Goal: Ask a question

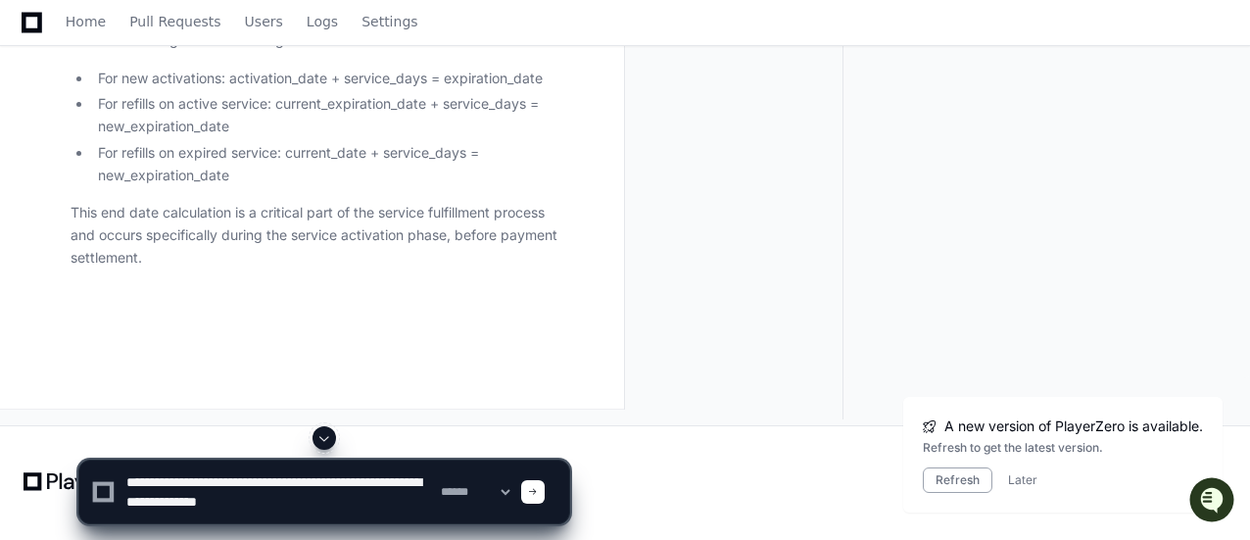
type textarea "**********"
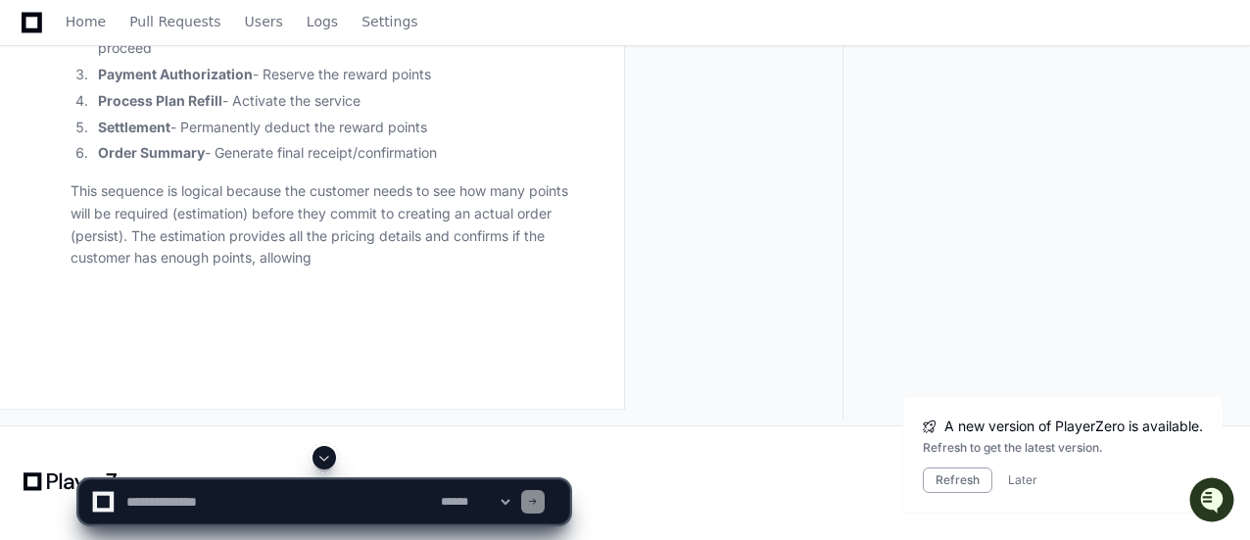
scroll to position [121708, 0]
click at [319, 451] on span at bounding box center [325, 458] width 16 height 16
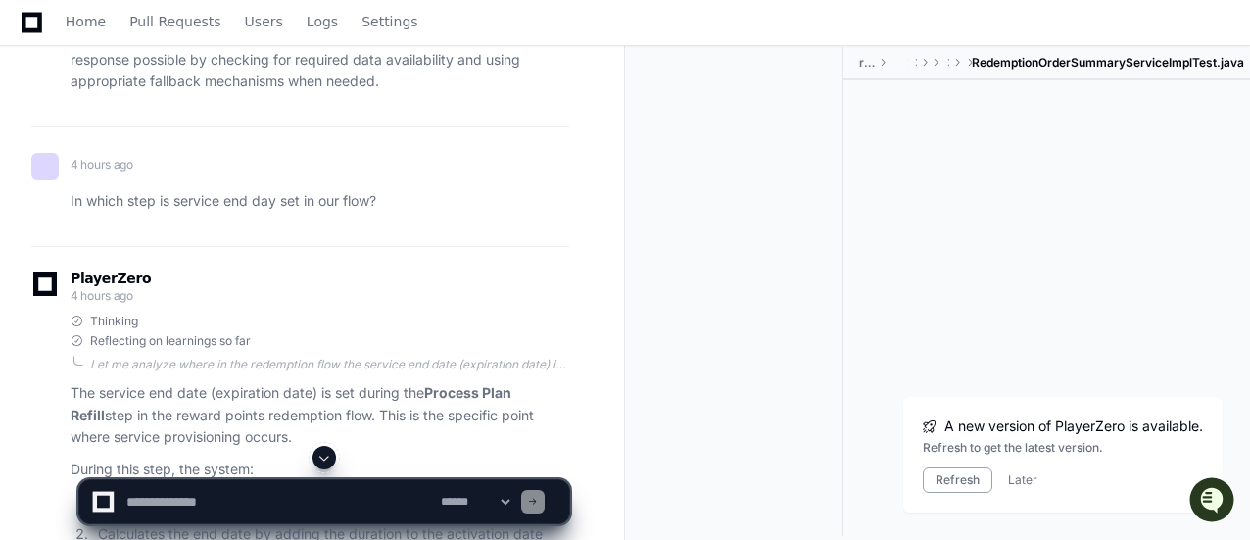
scroll to position [105945, 0]
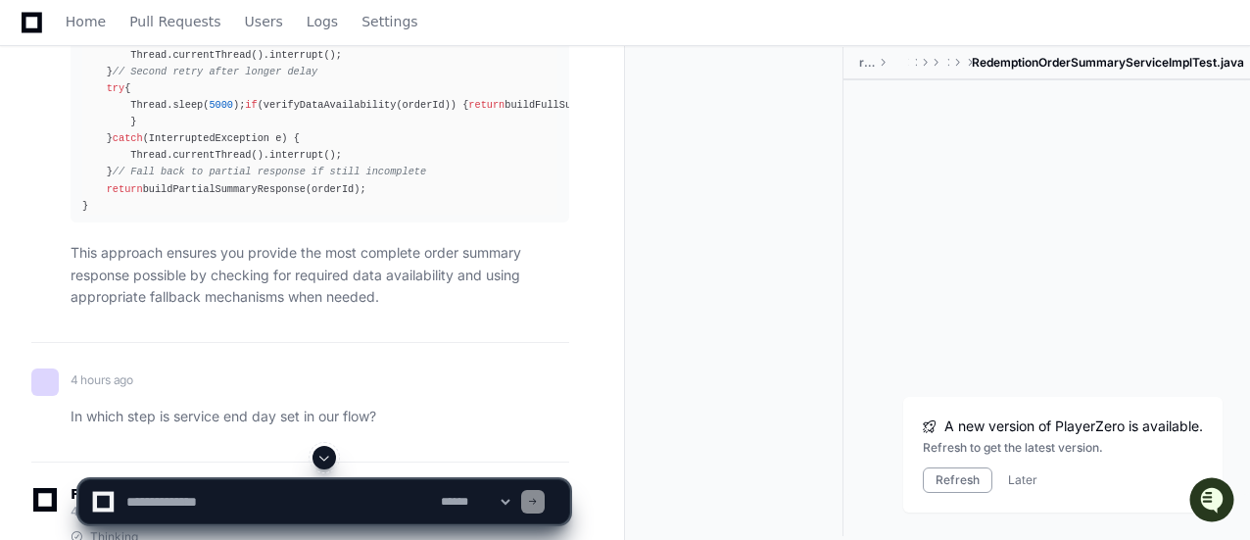
click at [278, 494] on textarea at bounding box center [279, 501] width 315 height 43
paste textarea "**********"
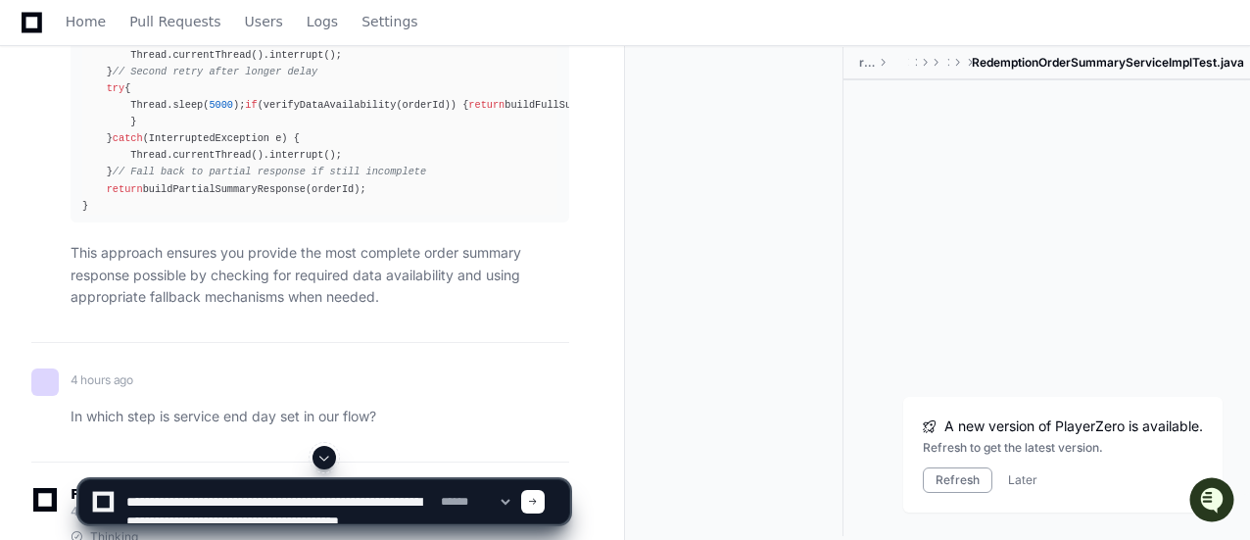
scroll to position [6, 0]
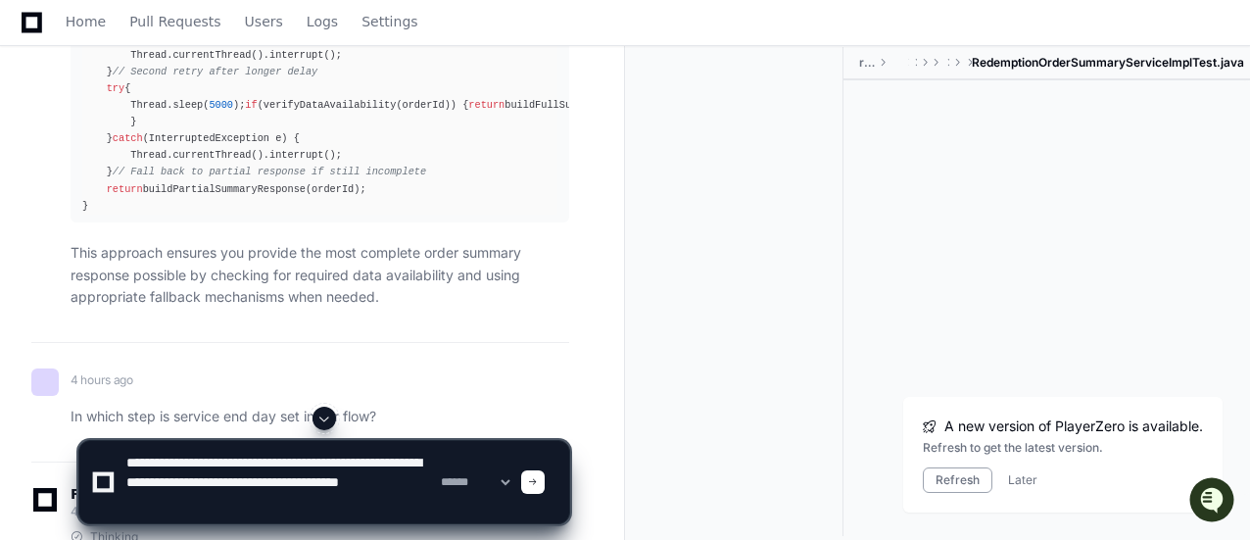
type textarea "**********"
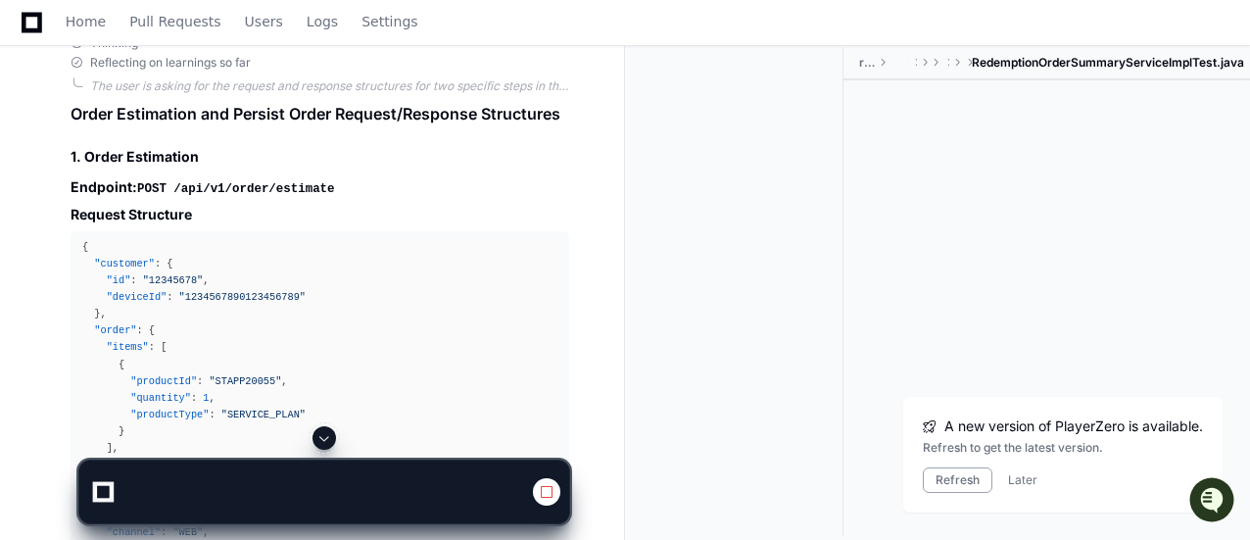
scroll to position [107709, 0]
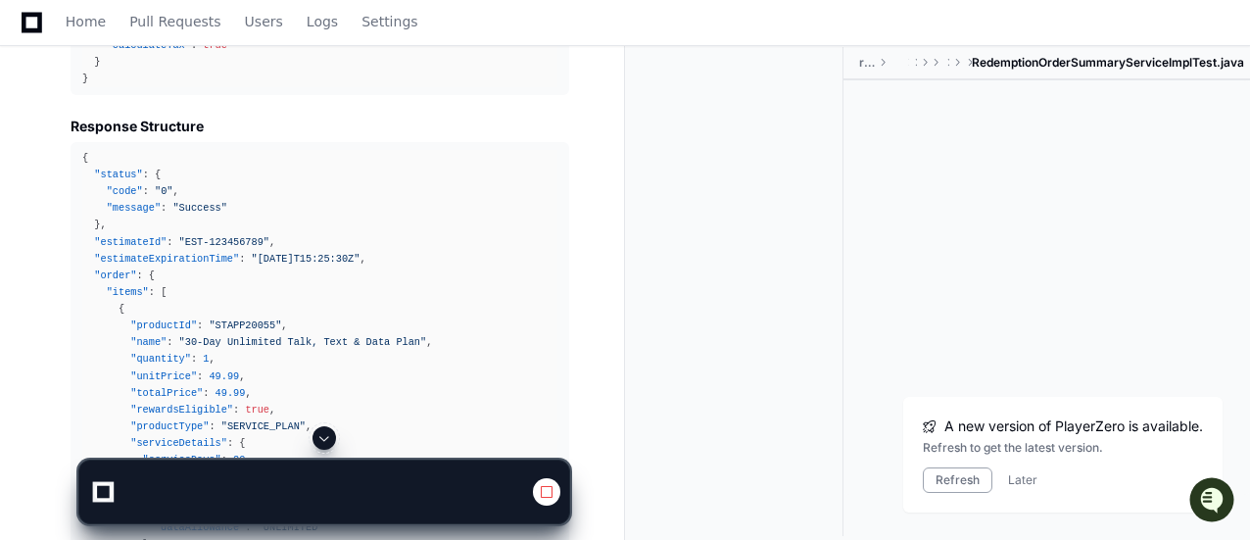
click at [327, 436] on span at bounding box center [325, 438] width 16 height 16
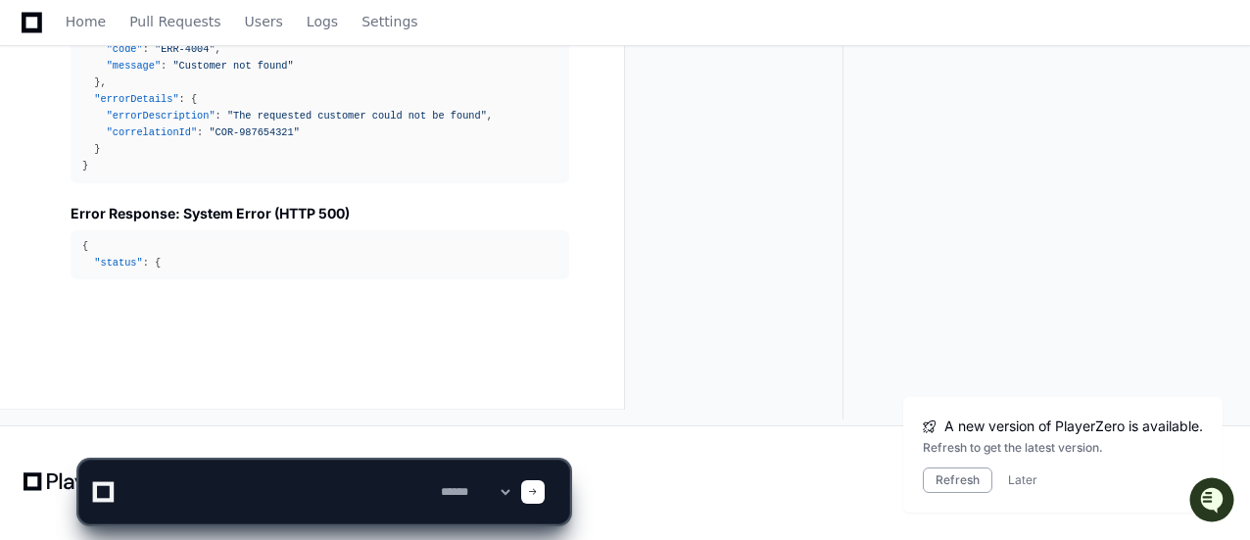
scroll to position [127521, 0]
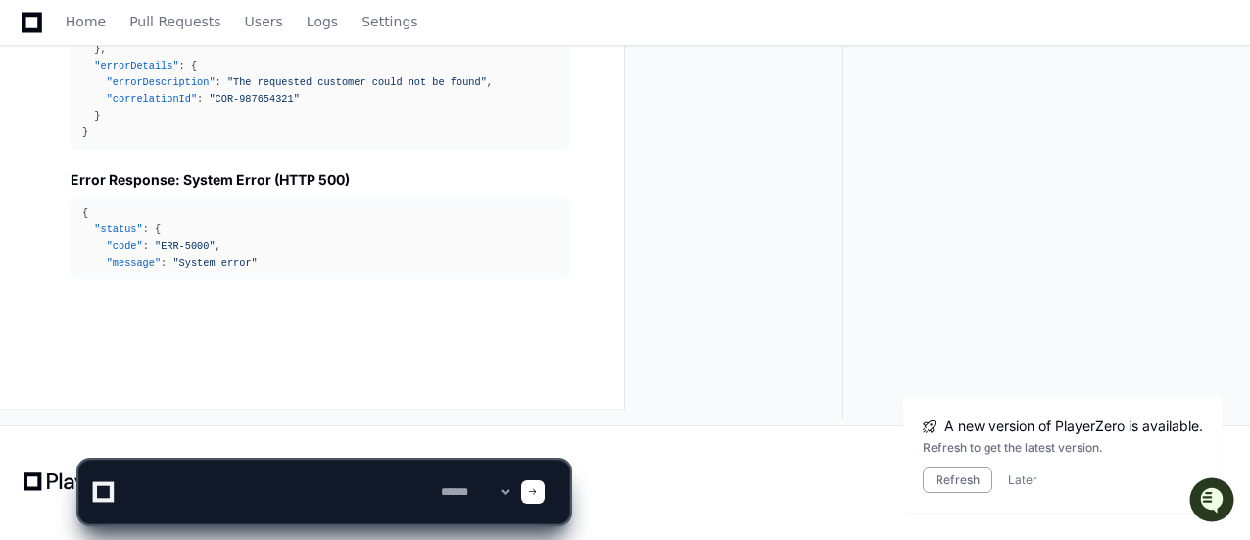
click at [94, 491] on div at bounding box center [103, 492] width 18 height 18
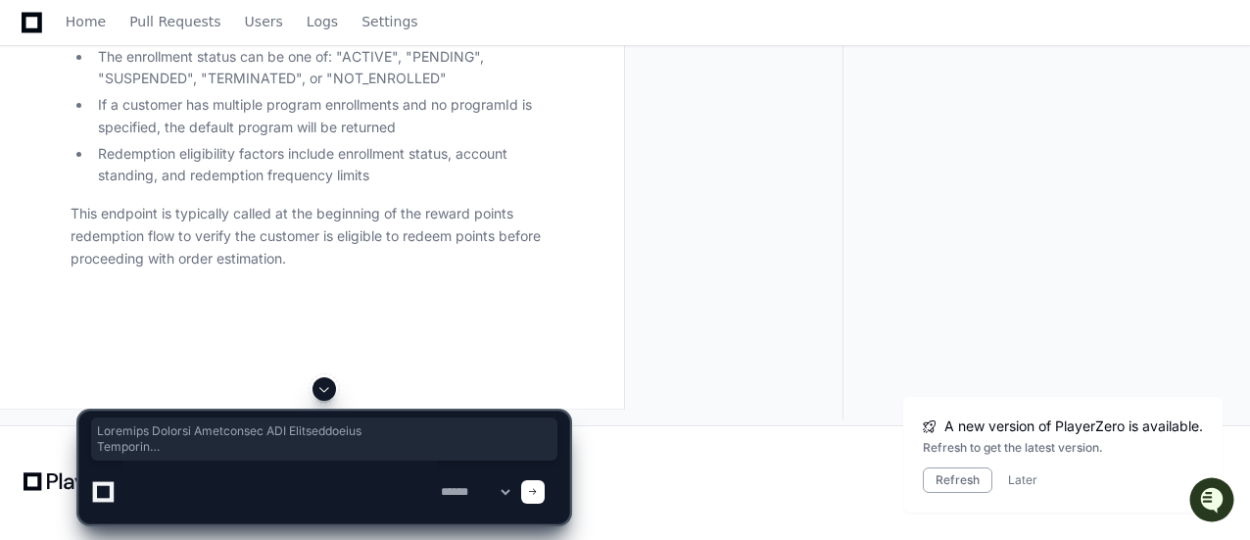
scroll to position [126740, 0]
click at [291, 482] on textarea at bounding box center [279, 492] width 315 height 63
click at [279, 458] on div at bounding box center [324, 438] width 466 height 43
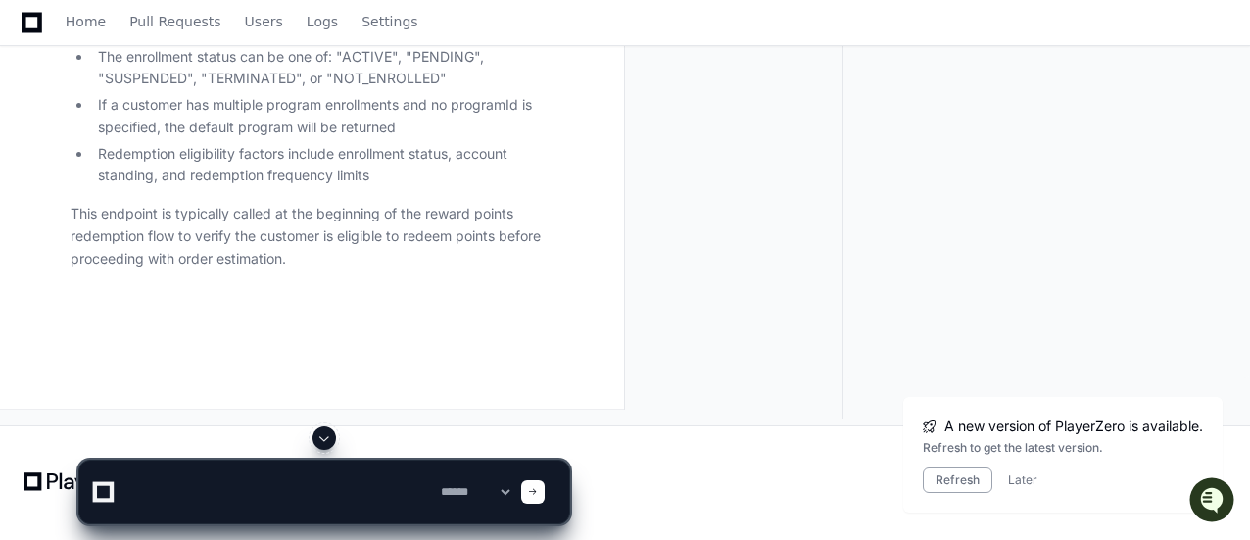
click at [257, 483] on textarea at bounding box center [279, 492] width 315 height 63
click at [283, 489] on textarea at bounding box center [279, 492] width 315 height 63
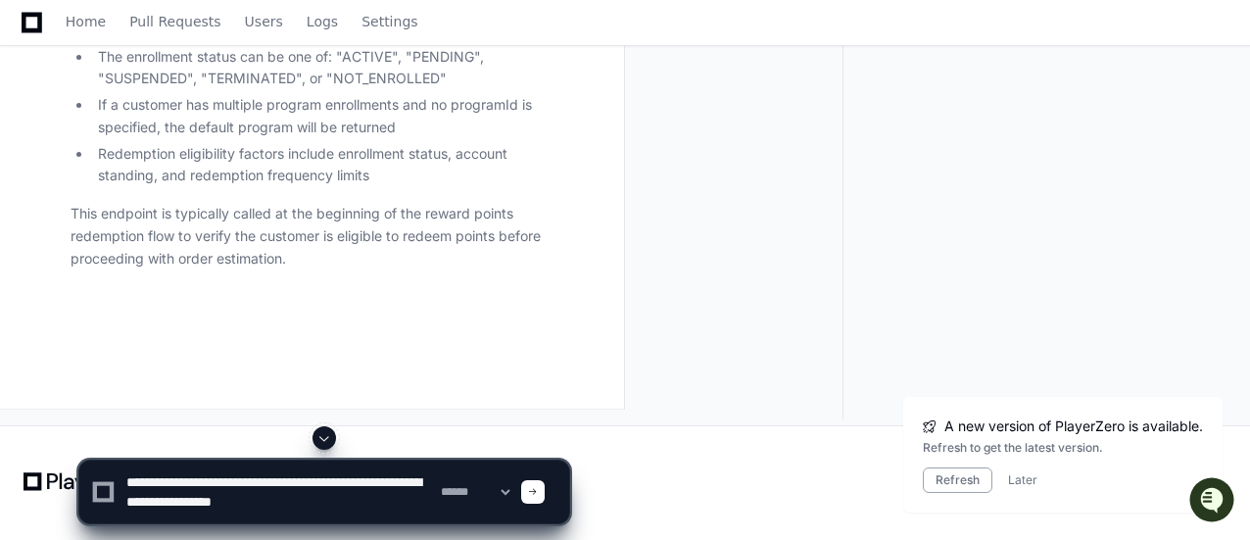
click at [414, 506] on textarea at bounding box center [279, 492] width 315 height 63
type textarea "**********"
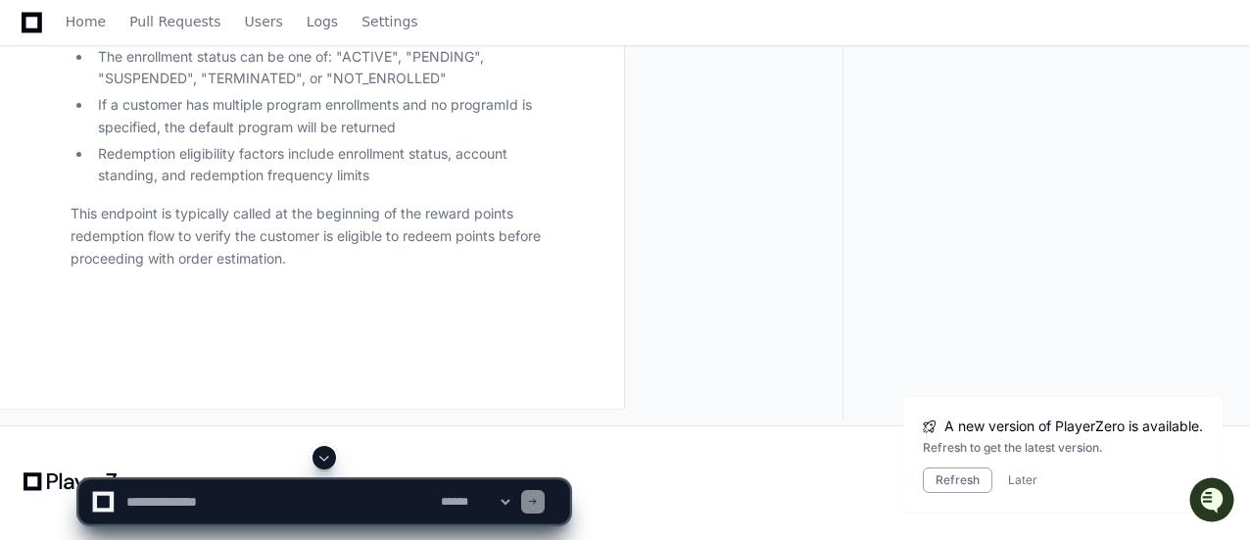
click at [321, 454] on span at bounding box center [325, 458] width 16 height 16
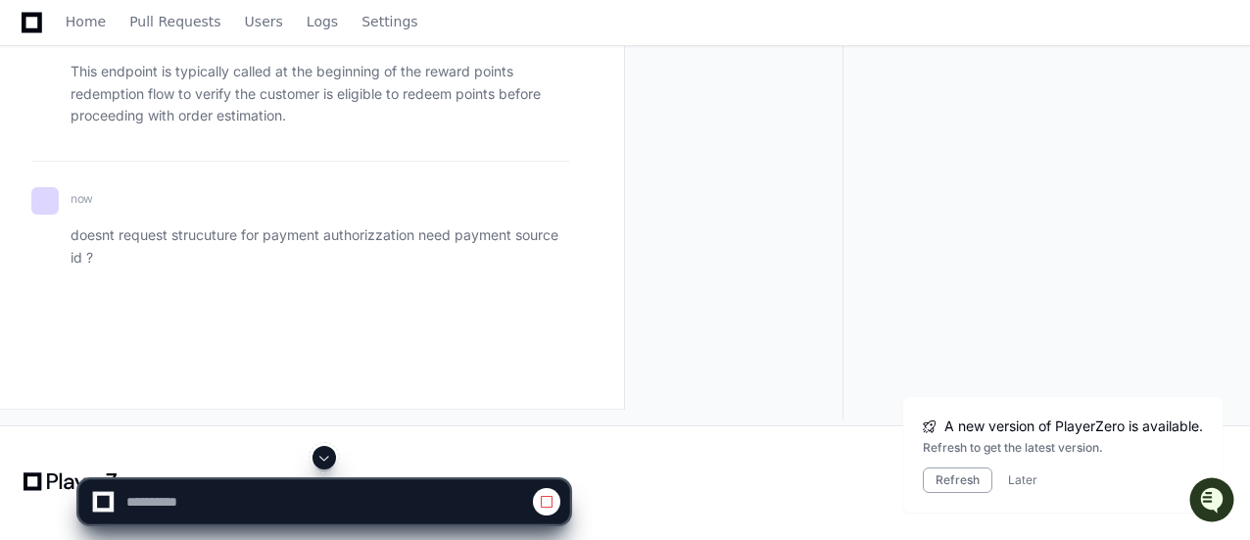
click at [330, 457] on span at bounding box center [325, 458] width 16 height 16
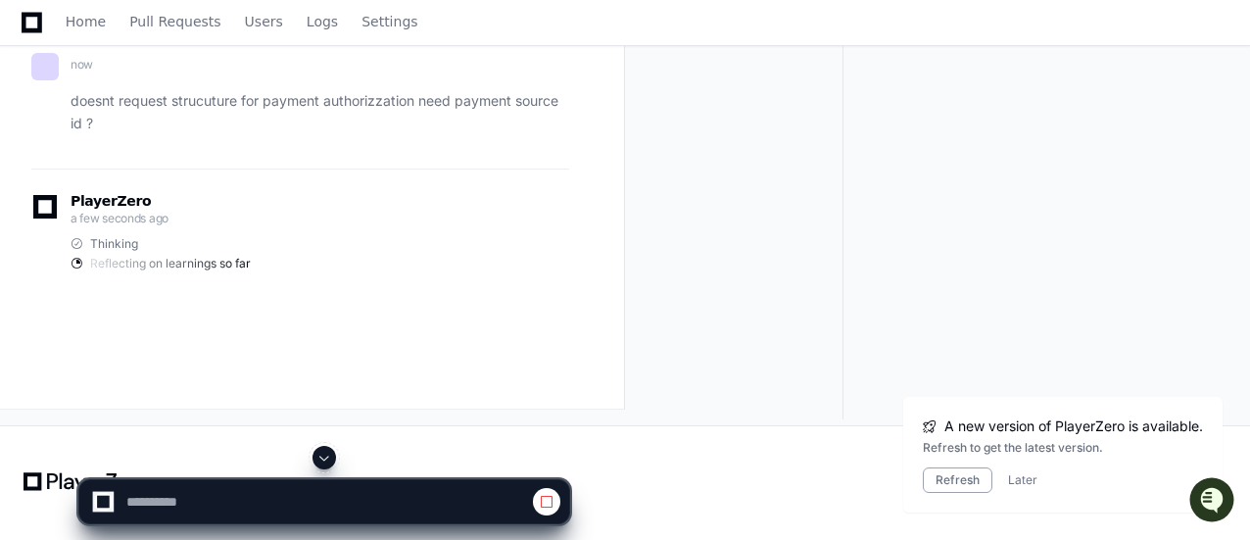
scroll to position [128289, 0]
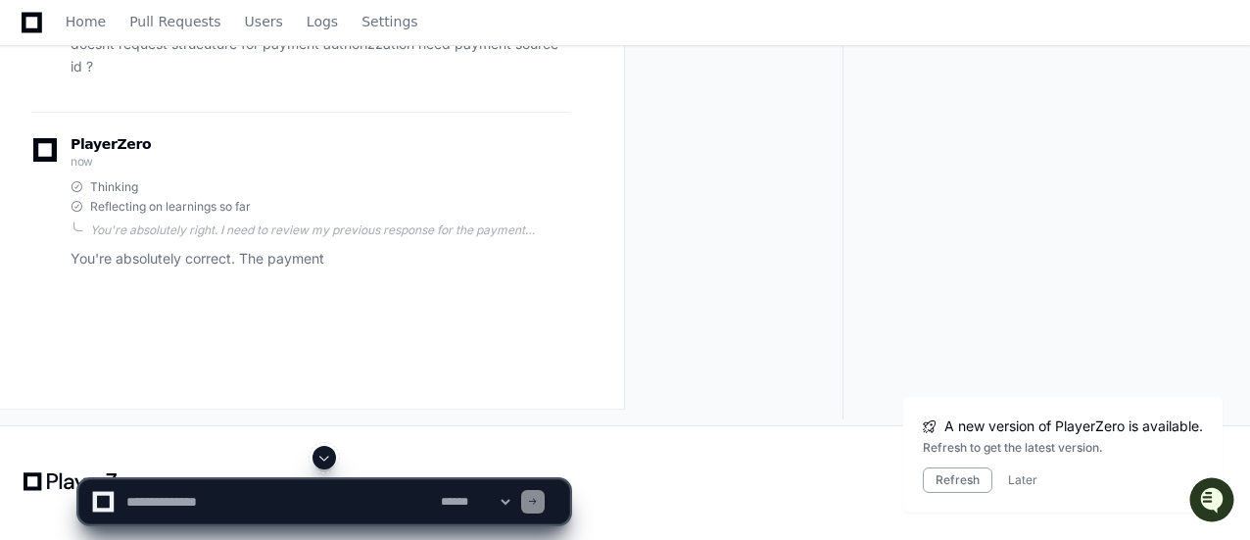
click at [322, 458] on span at bounding box center [325, 458] width 16 height 16
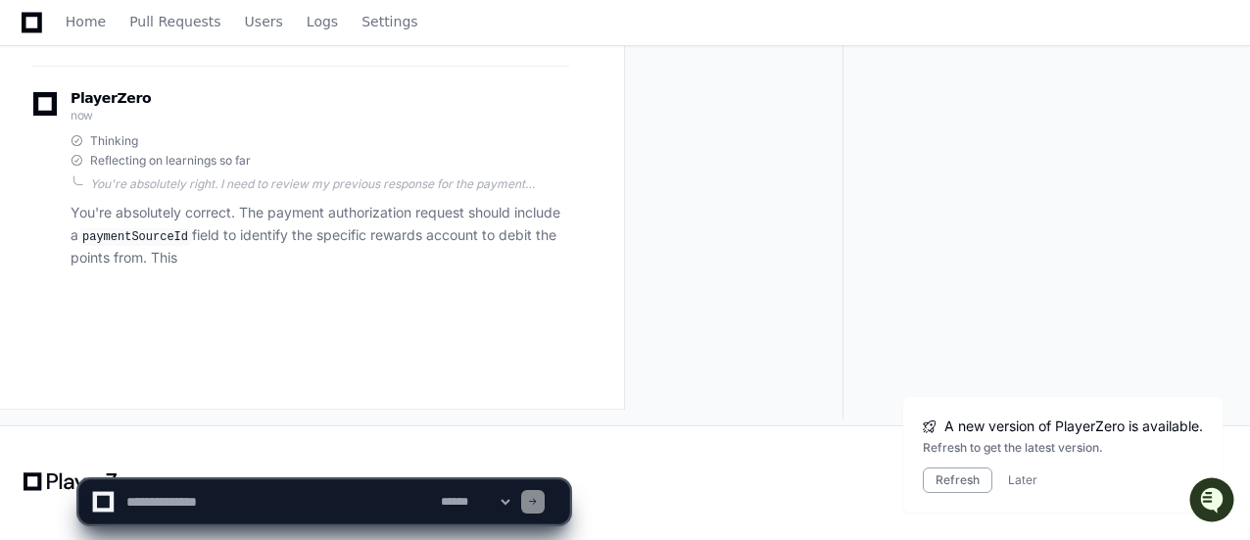
scroll to position [128347, 0]
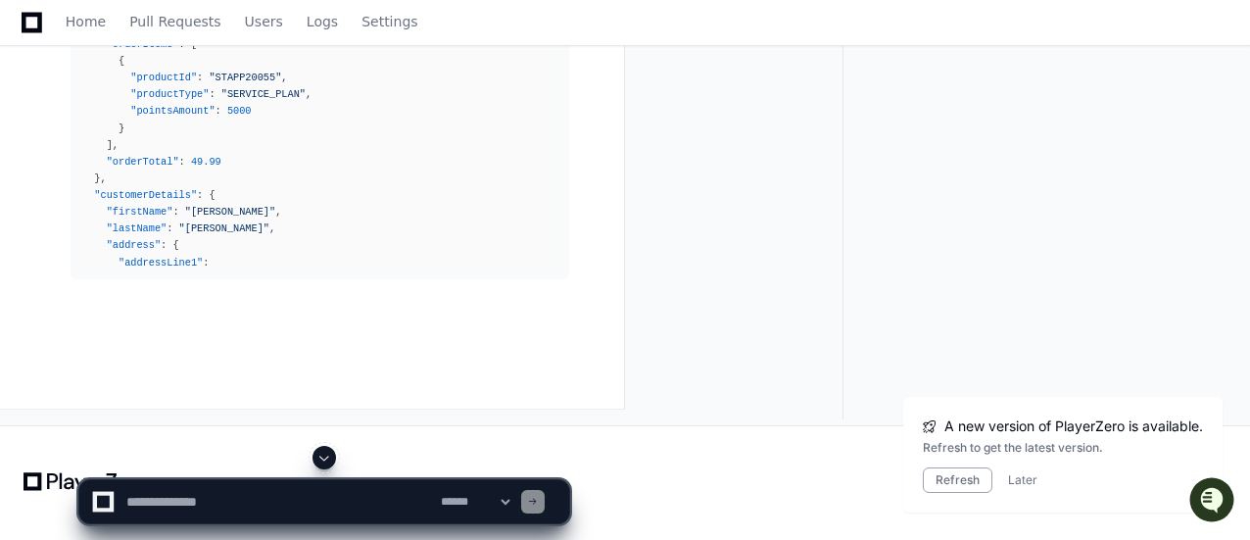
click at [327, 461] on span at bounding box center [325, 458] width 16 height 16
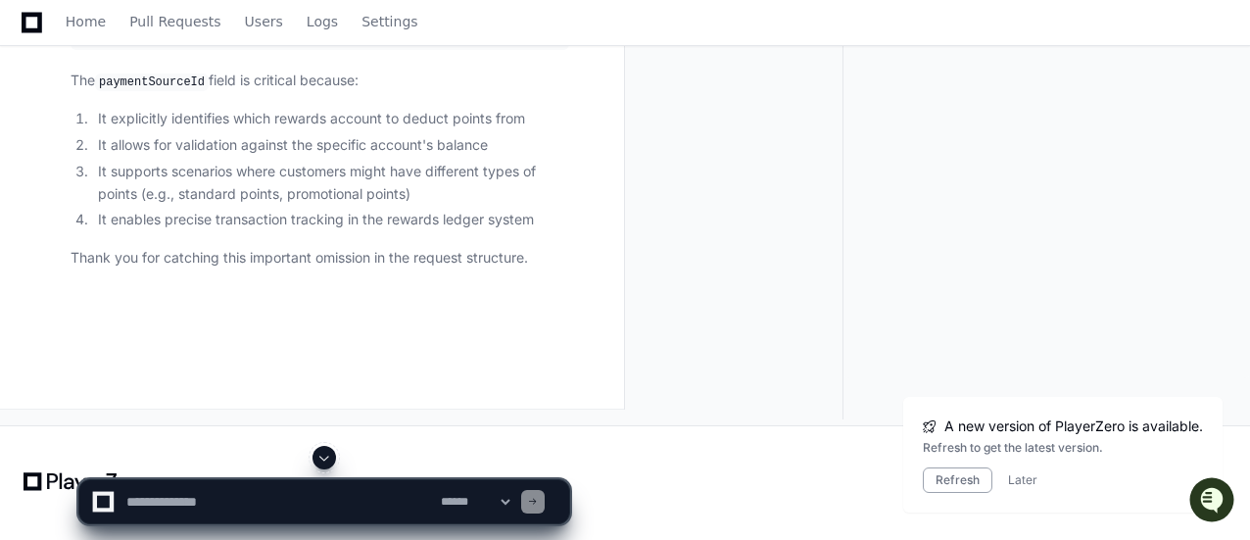
scroll to position [128596, 0]
click at [282, 513] on textarea at bounding box center [279, 501] width 315 height 43
click at [345, 505] on textarea at bounding box center [279, 501] width 315 height 43
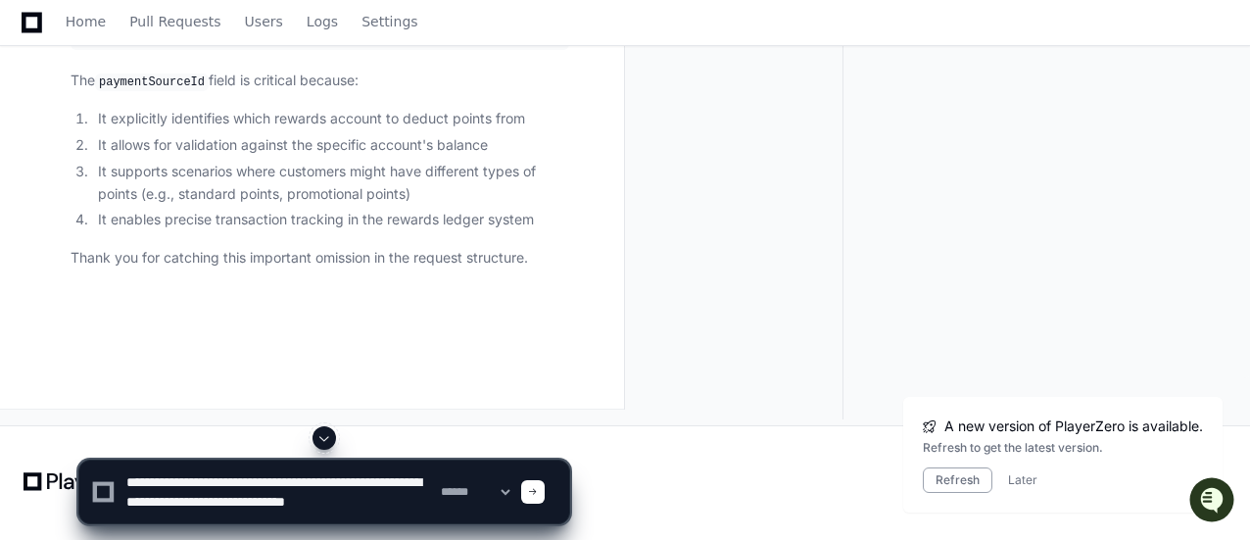
scroll to position [6, 0]
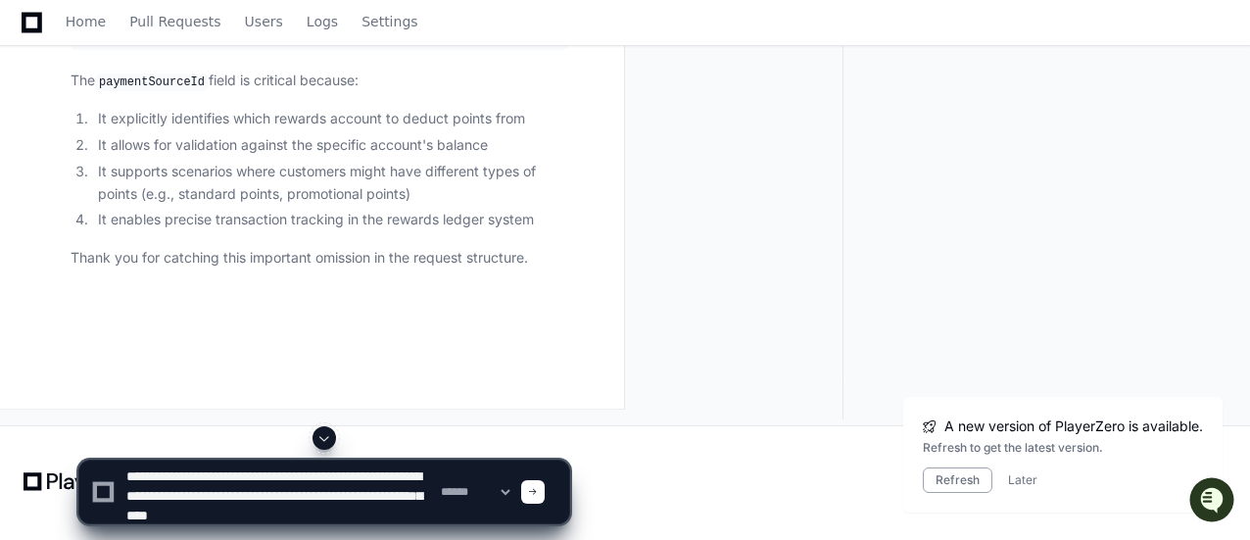
type textarea "**********"
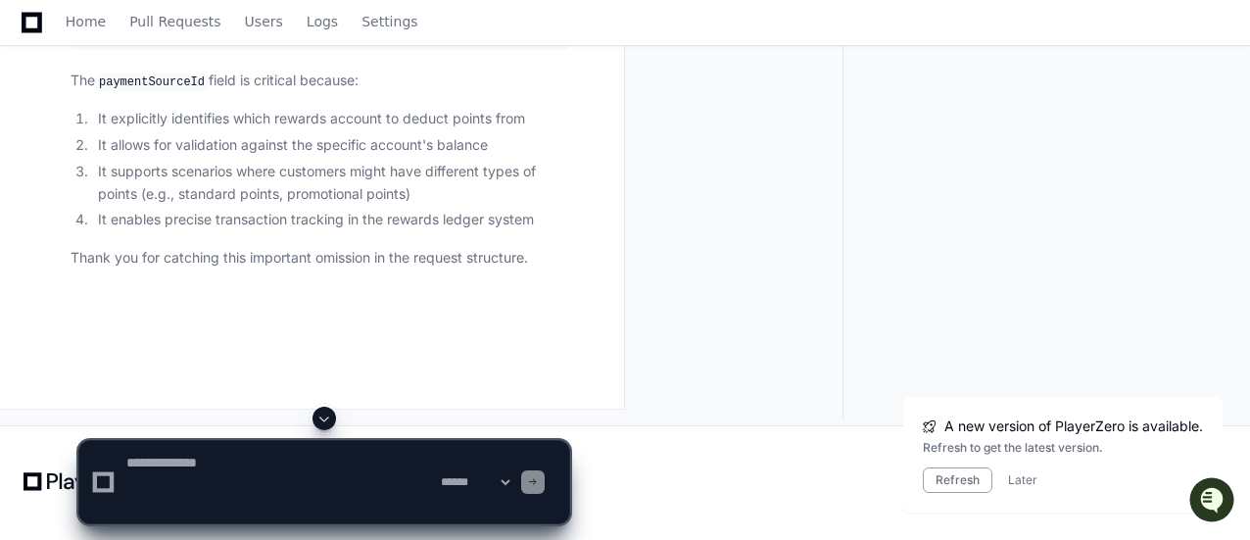
scroll to position [0, 0]
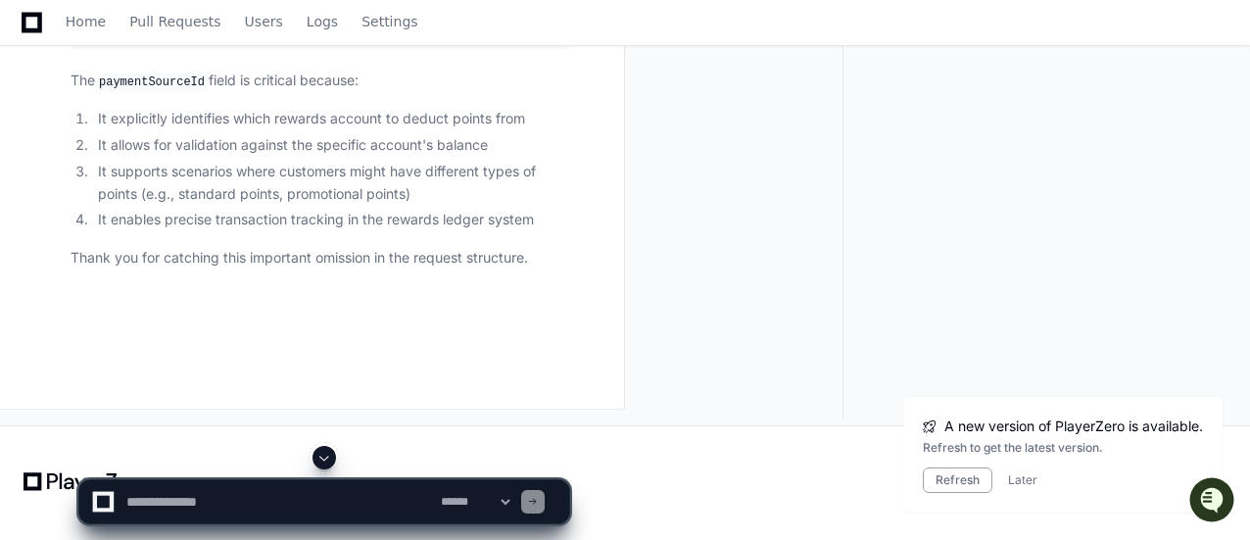
click at [325, 460] on span at bounding box center [325, 458] width 16 height 16
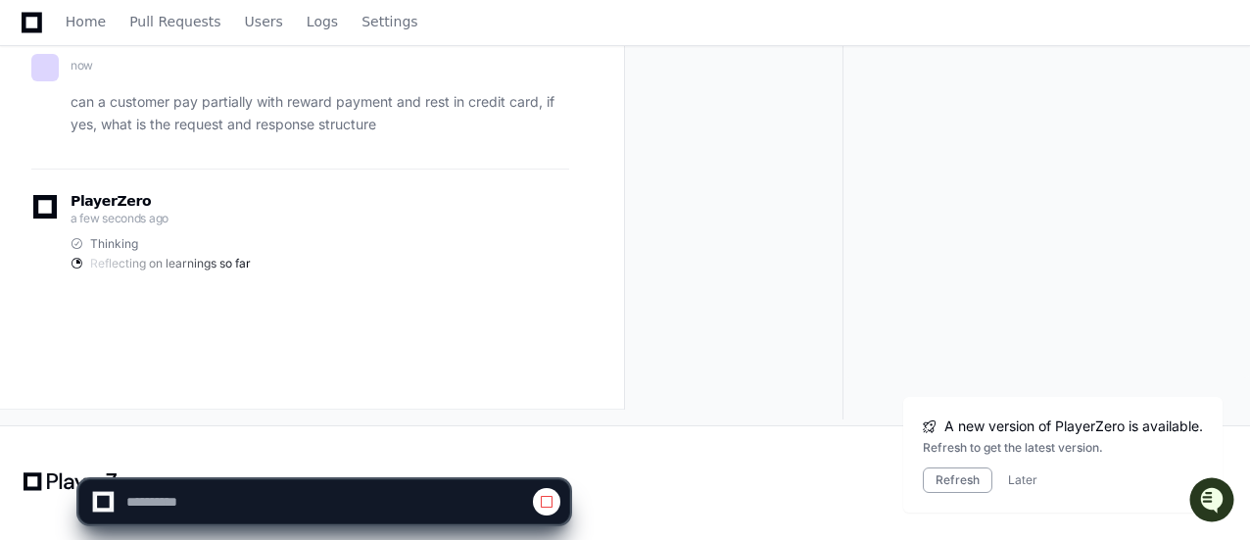
scroll to position [129562, 0]
